Goal: Task Accomplishment & Management: Complete application form

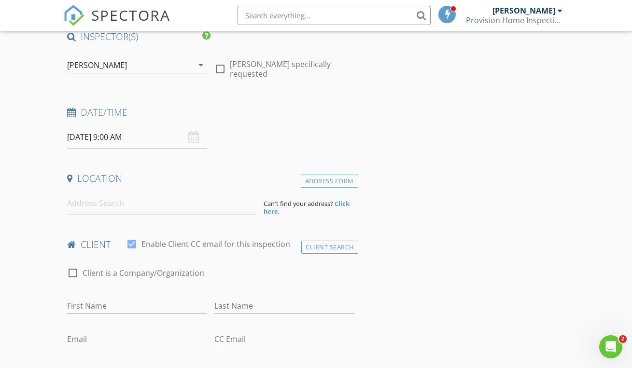
scroll to position [112, 0]
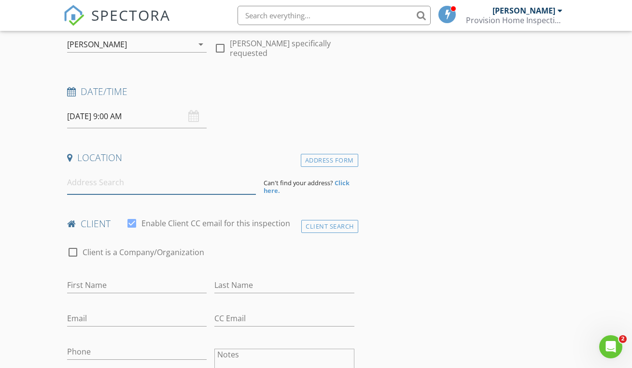
click at [149, 185] on input at bounding box center [161, 183] width 189 height 24
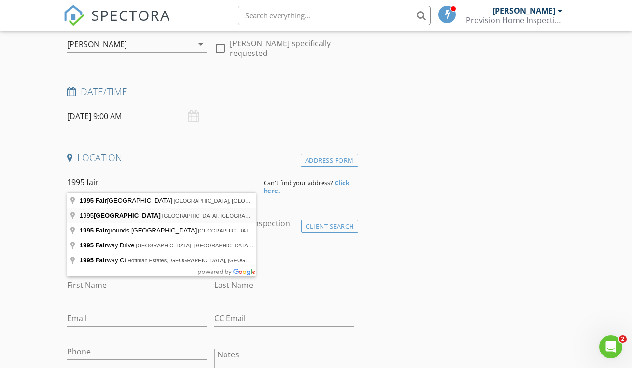
type input "1995 Northeast Fairmont Drive, Albany, OR, USA"
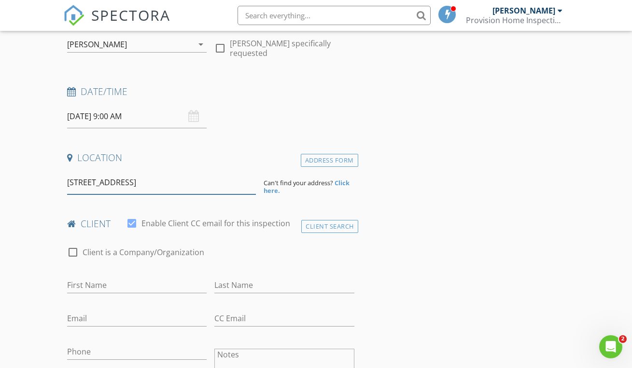
drag, startPoint x: 174, startPoint y: 184, endPoint x: 179, endPoint y: 186, distance: 5.2
click at [174, 184] on input "1995 Northeast Fairmont Drive, Albany, OR, USA" at bounding box center [161, 183] width 189 height 24
drag, startPoint x: 245, startPoint y: 179, endPoint x: 48, endPoint y: 180, distance: 196.4
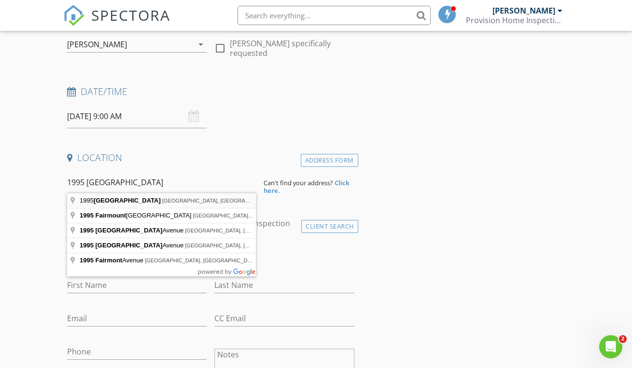
type input "1995 Fairmount Avenue South, Salem, OR, USA"
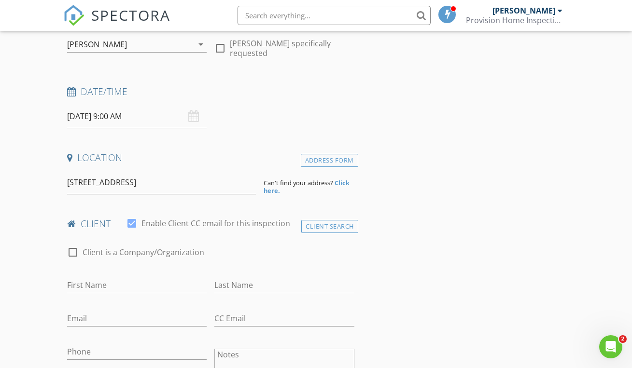
drag, startPoint x: 97, startPoint y: 198, endPoint x: 116, endPoint y: 217, distance: 26.6
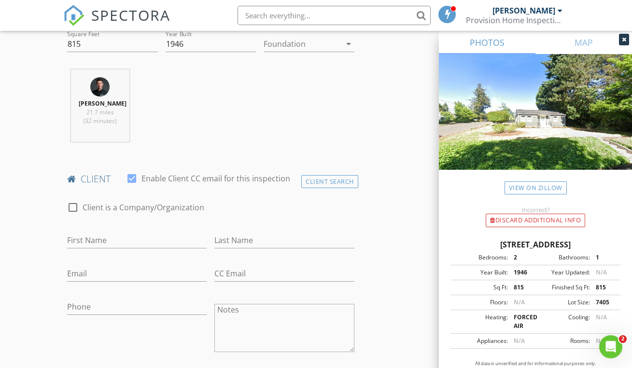
scroll to position [373, 0]
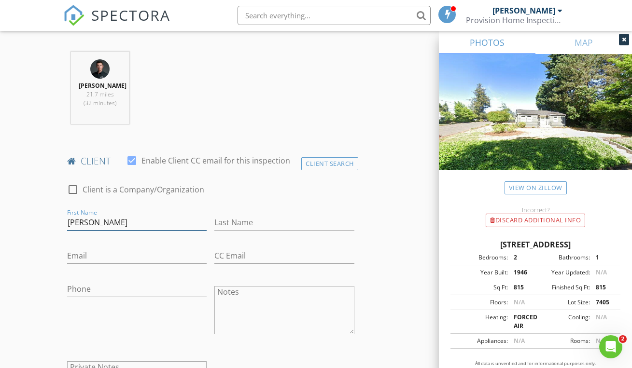
type input "[PERSON_NAME]"
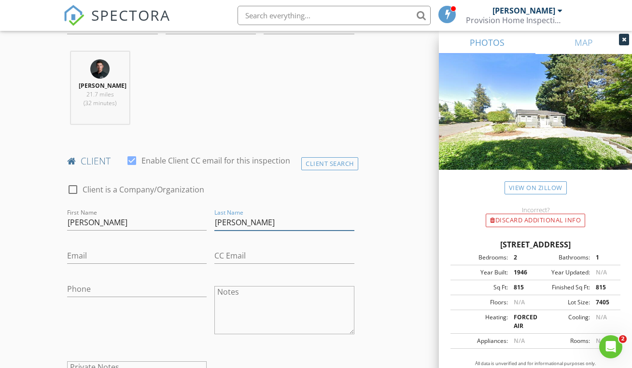
type input "Carriere"
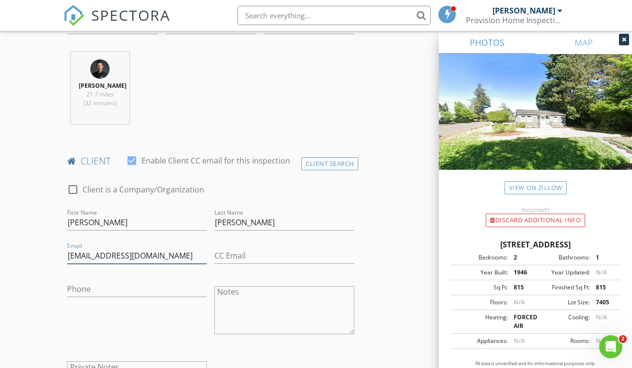
type input "n.carriere993@yahoo.com"
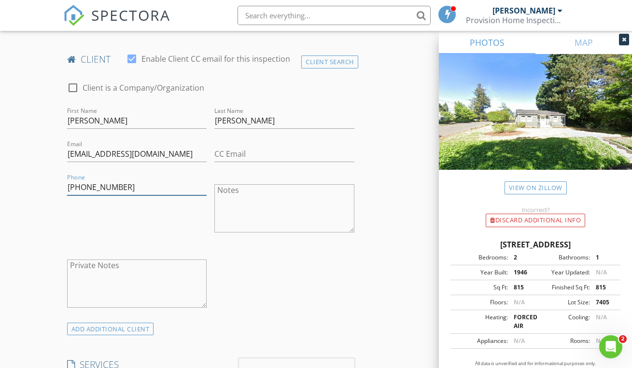
scroll to position [637, 0]
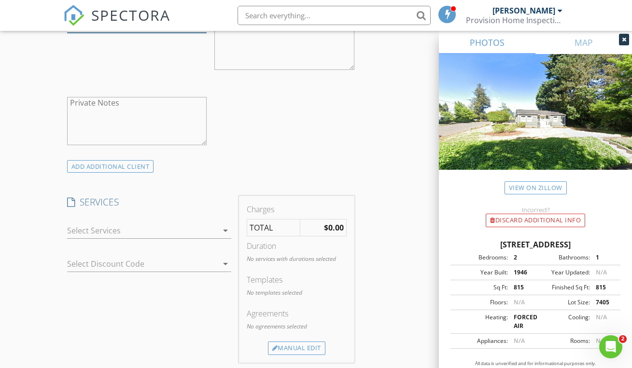
type input "510-928-2742"
click at [200, 226] on div at bounding box center [142, 230] width 151 height 15
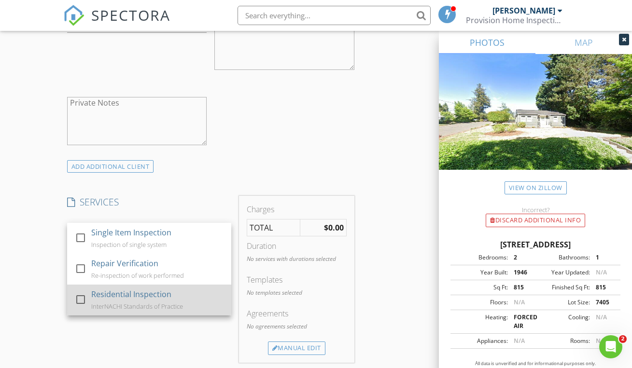
click at [193, 309] on div "Residential Inspection InterNACHI Standards of Practice" at bounding box center [157, 300] width 132 height 31
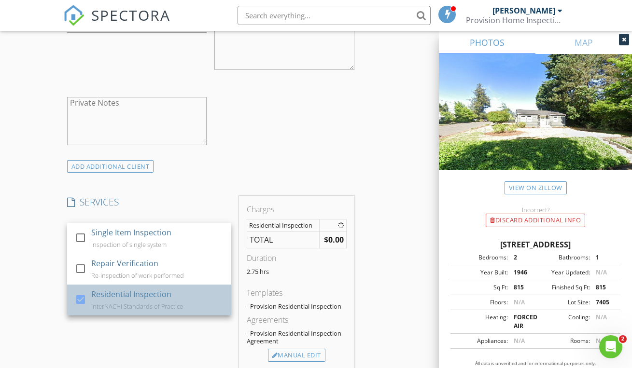
checkbox input "true"
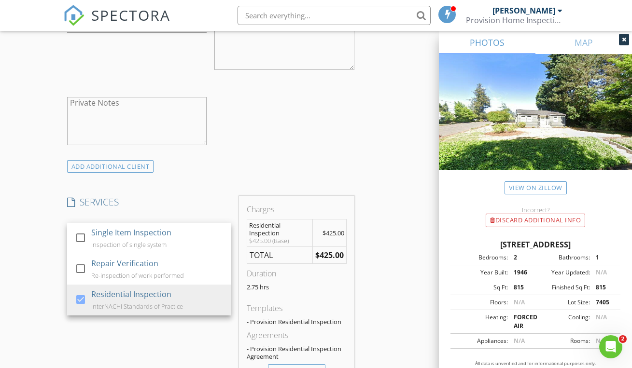
click at [404, 291] on div "INSPECTOR(S) check_box Austin Kilgore PRIMARY Austin Kilgore arrow_drop_down ch…" at bounding box center [315, 325] width 505 height 1680
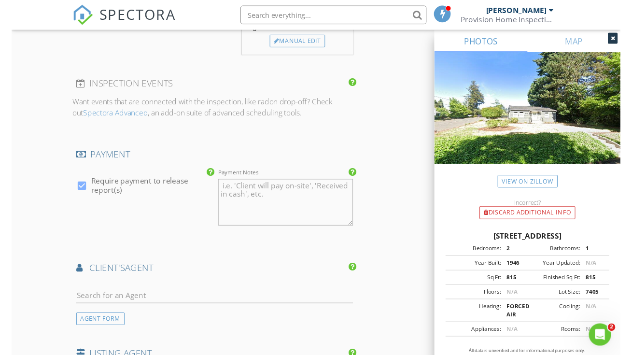
scroll to position [1006, 0]
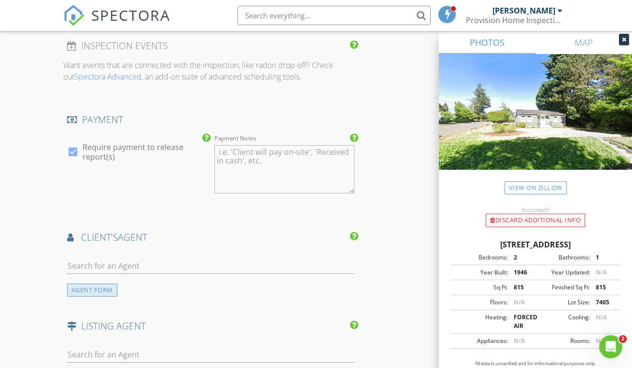
click at [103, 284] on div "AGENT FORM" at bounding box center [92, 290] width 50 height 13
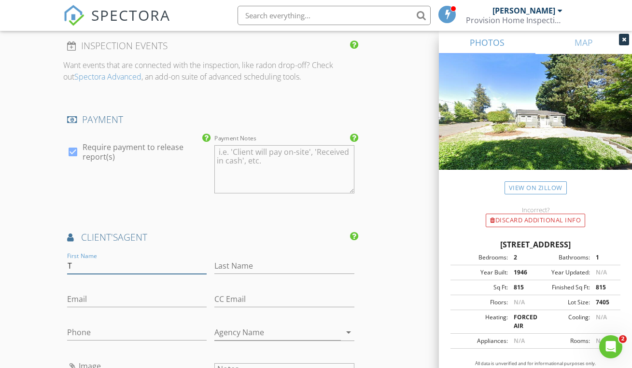
click at [115, 265] on input "T" at bounding box center [136, 266] width 139 height 16
type input "Tom"
type input "Stubbs"
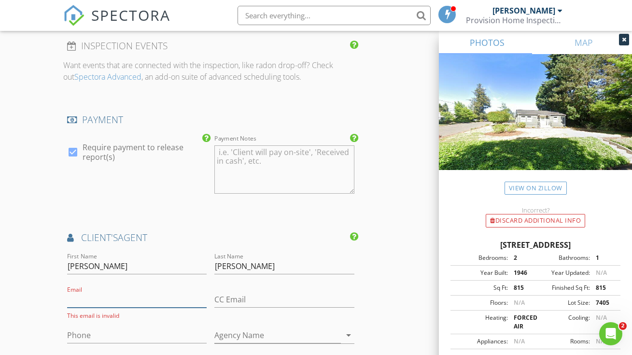
paste input "stubbsrealestate@gmail.com"
type input "stubbsrealestate@gmail.com"
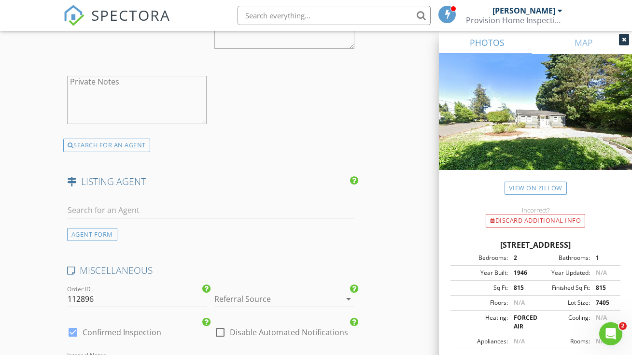
scroll to position [1438, 0]
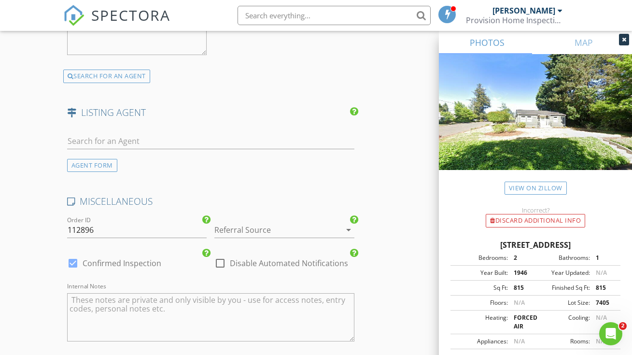
type input "503-869-4744"
click at [261, 223] on div at bounding box center [270, 229] width 112 height 15
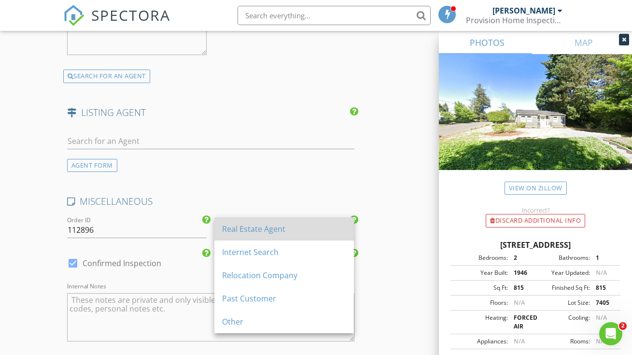
click at [235, 230] on div "Real Estate Agent" at bounding box center [284, 229] width 124 height 12
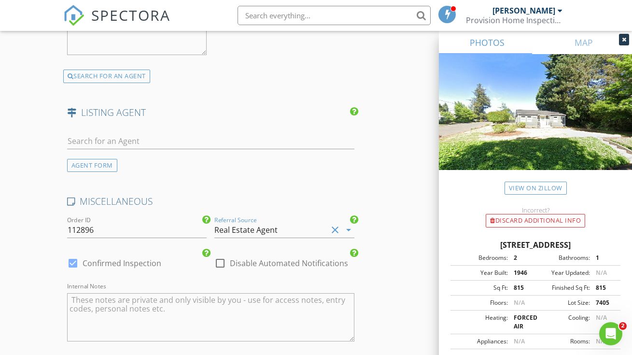
click at [280, 229] on div "Real Estate Agent" at bounding box center [270, 229] width 112 height 15
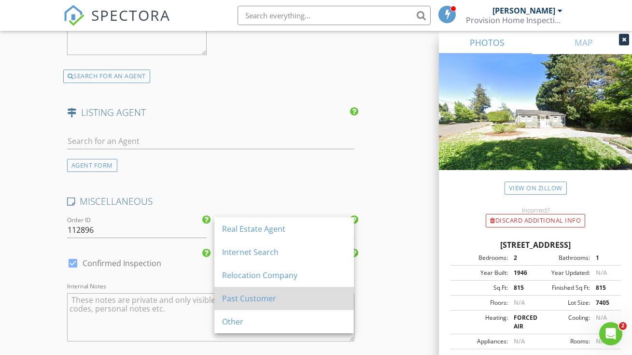
click at [265, 300] on div "Past Customer" at bounding box center [284, 298] width 124 height 12
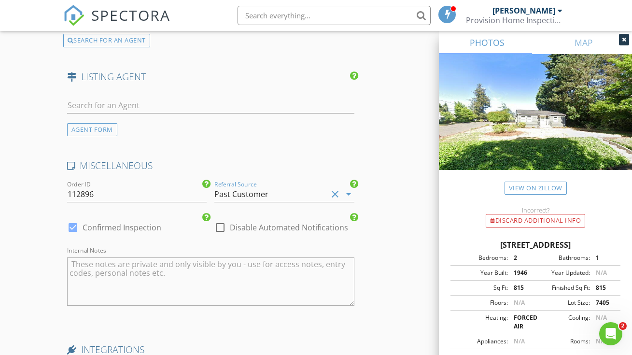
scroll to position [1660, 0]
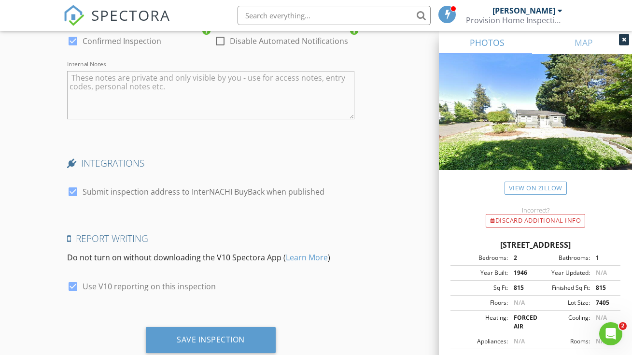
click at [79, 191] on div at bounding box center [73, 191] width 16 height 16
checkbox input "false"
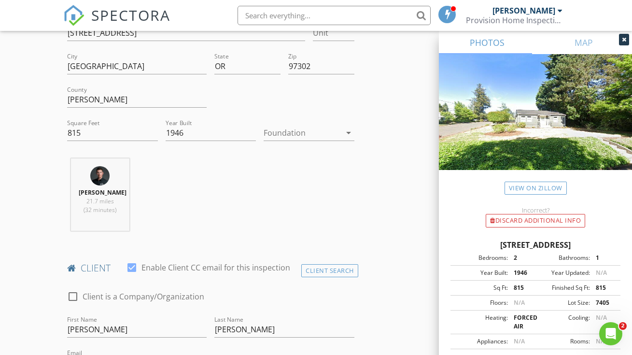
scroll to position [80, 0]
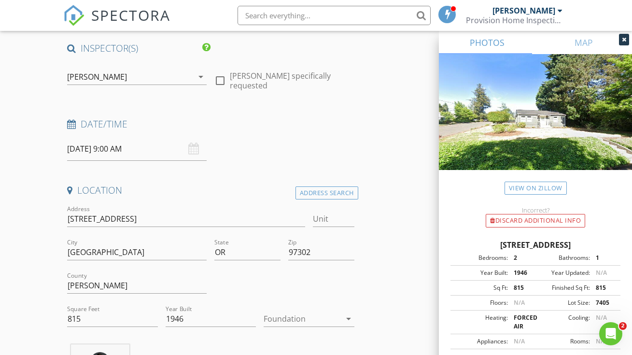
click at [109, 150] on input "08/29/2025 9:00 AM" at bounding box center [136, 149] width 139 height 24
click at [292, 125] on h4 "Date/Time" at bounding box center [210, 124] width 287 height 13
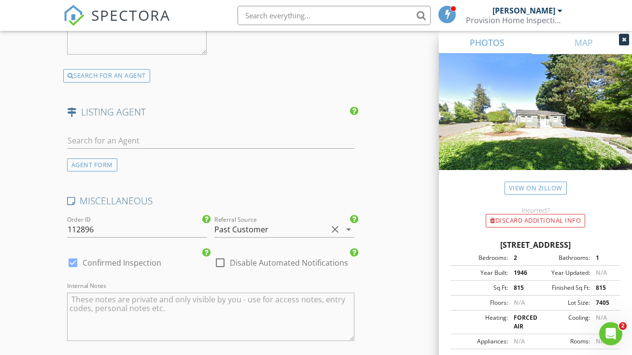
scroll to position [1683, 0]
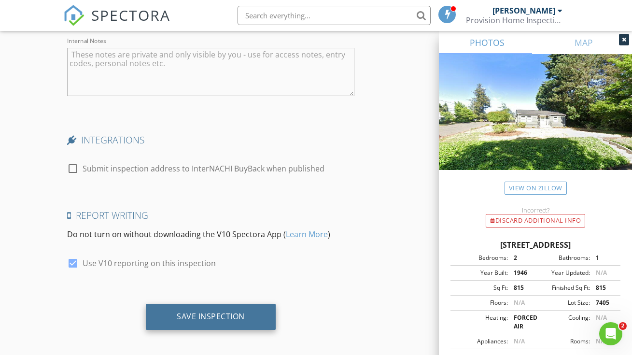
click at [242, 311] on div "Save Inspection" at bounding box center [211, 316] width 68 height 10
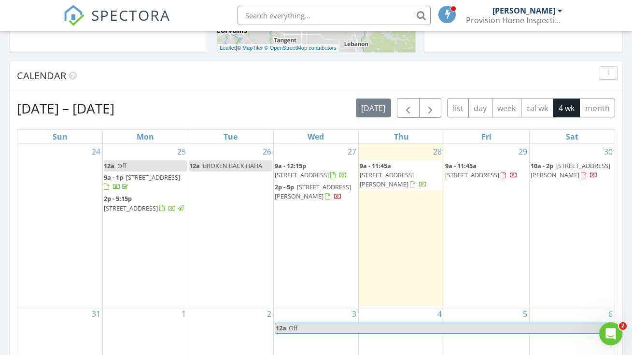
scroll to position [375, 0]
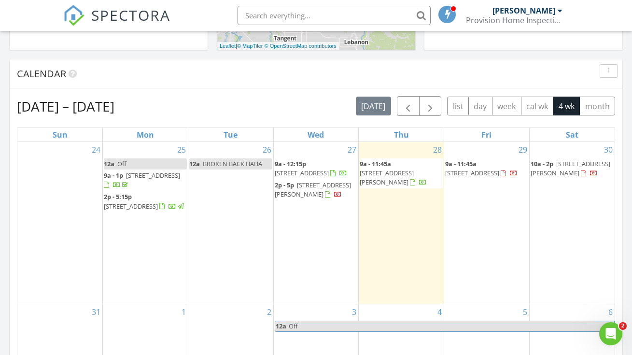
click at [318, 198] on span "[STREET_ADDRESS][PERSON_NAME]" at bounding box center [313, 189] width 76 height 18
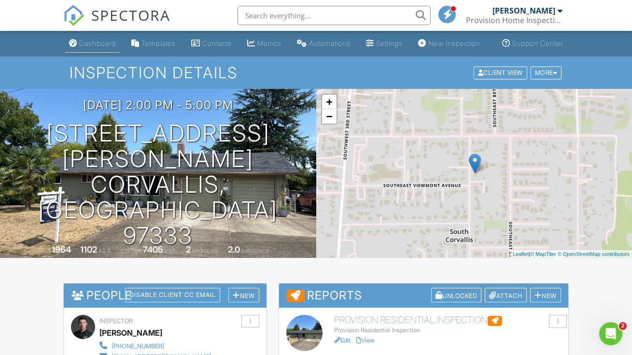
click at [90, 47] on div "Dashboard" at bounding box center [97, 43] width 37 height 8
